Goal: Ask a question

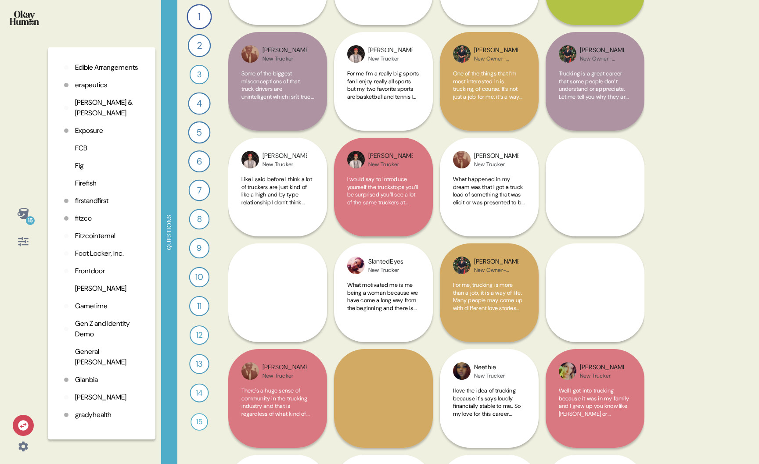
scroll to position [235, 0]
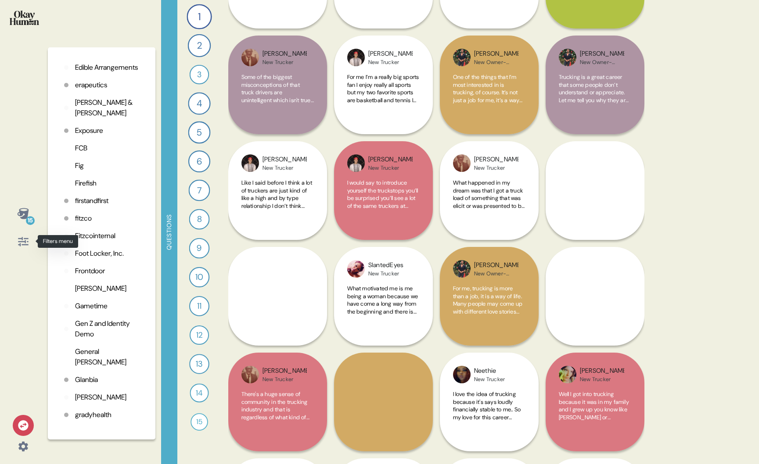
click at [23, 238] on icon at bounding box center [23, 242] width 12 height 12
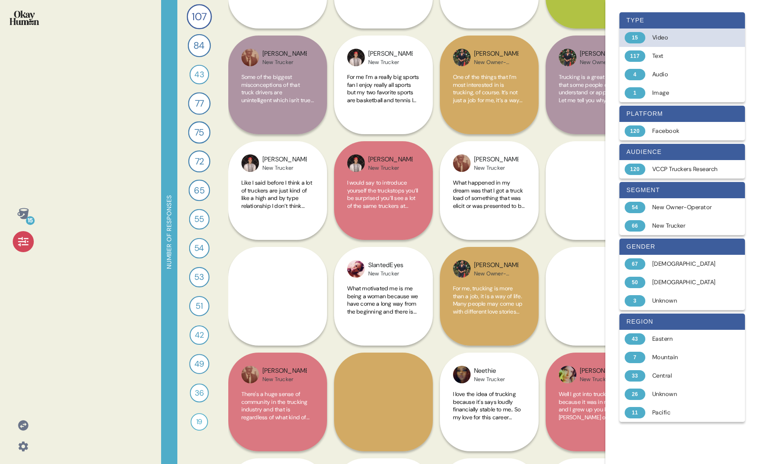
click at [643, 40] on div "15" at bounding box center [635, 37] width 21 height 11
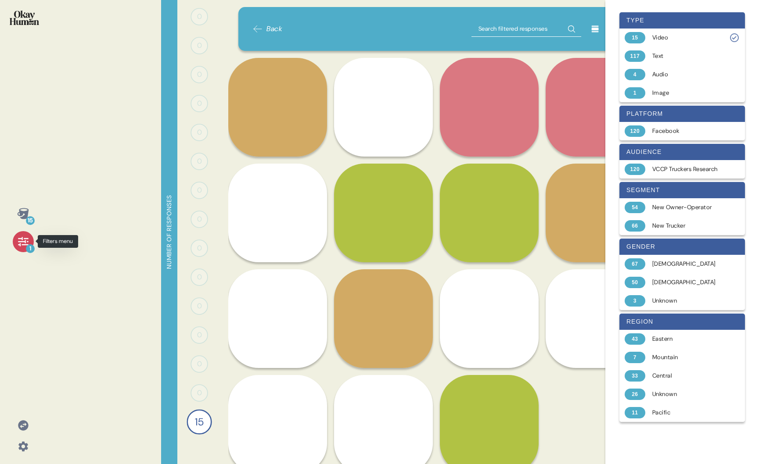
click at [18, 242] on icon at bounding box center [23, 241] width 10 height 9
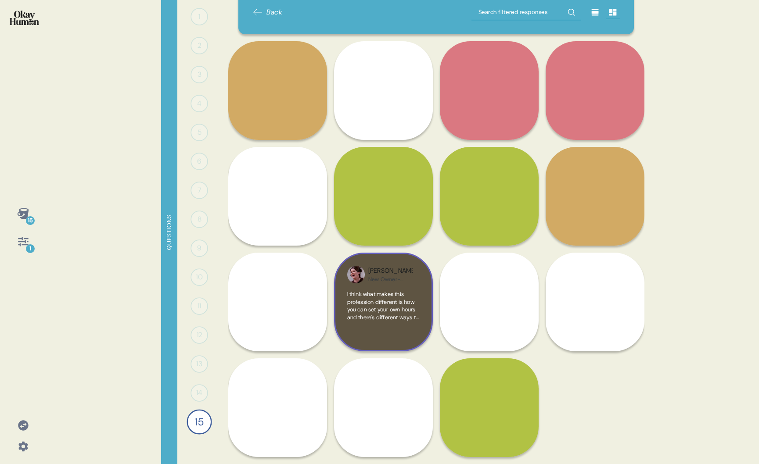
scroll to position [0, 0]
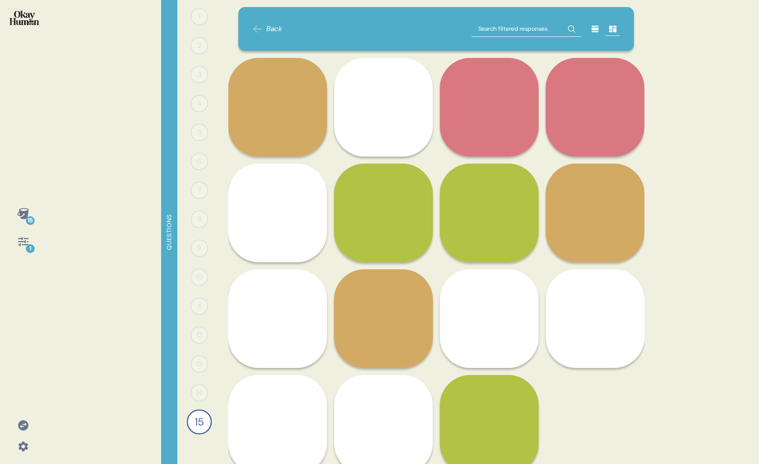
click at [23, 428] on icon at bounding box center [23, 426] width 10 height 10
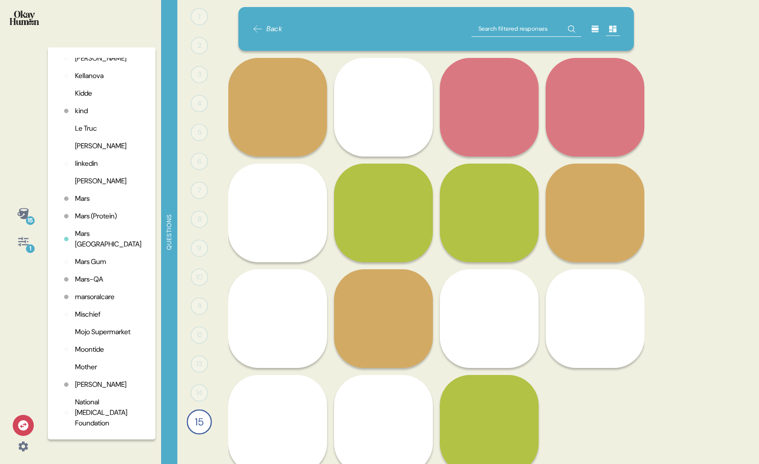
scroll to position [1299, 0]
click at [93, 338] on p "Mojo Supermarket" at bounding box center [102, 333] width 55 height 11
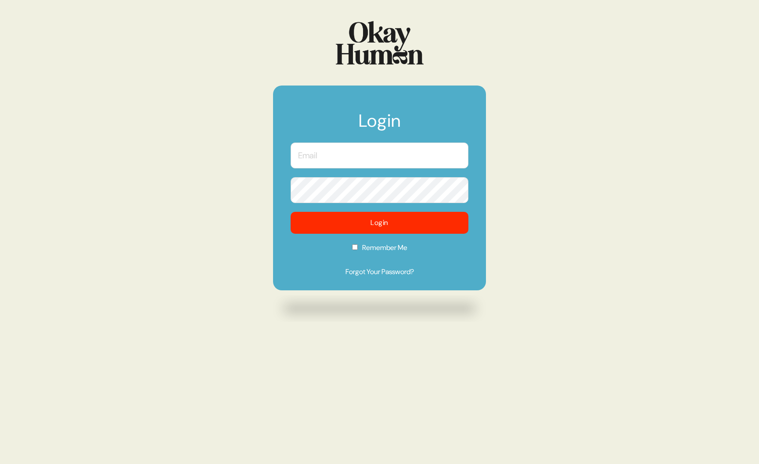
click at [323, 162] on input "text" at bounding box center [380, 156] width 178 height 26
type input "[PERSON_NAME][EMAIL_ADDRESS][DOMAIN_NAME]"
